Goal: Task Accomplishment & Management: Manage account settings

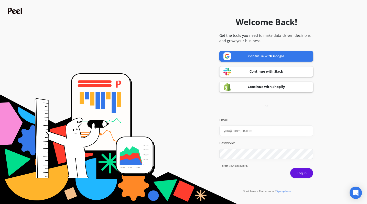
click at [280, 88] on link "Continue with Shopify" at bounding box center [266, 87] width 94 height 11
click at [263, 85] on link "Continue with Shopify" at bounding box center [266, 87] width 94 height 11
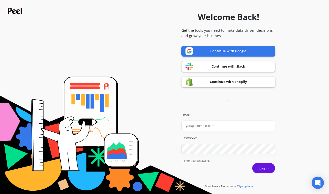
click at [219, 80] on link "Continue with Shopify" at bounding box center [228, 81] width 94 height 11
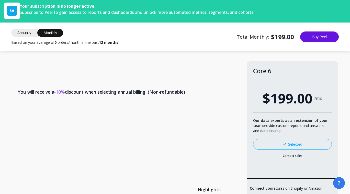
click at [22, 32] on span "Annually" at bounding box center [24, 33] width 26 height 8
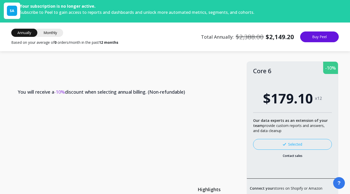
click at [55, 32] on span "Monthly" at bounding box center [50, 33] width 26 height 8
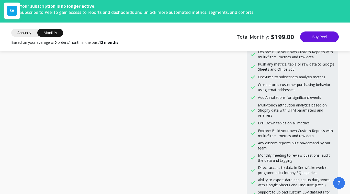
scroll to position [412, 0]
